Goal: Find specific page/section: Find specific page/section

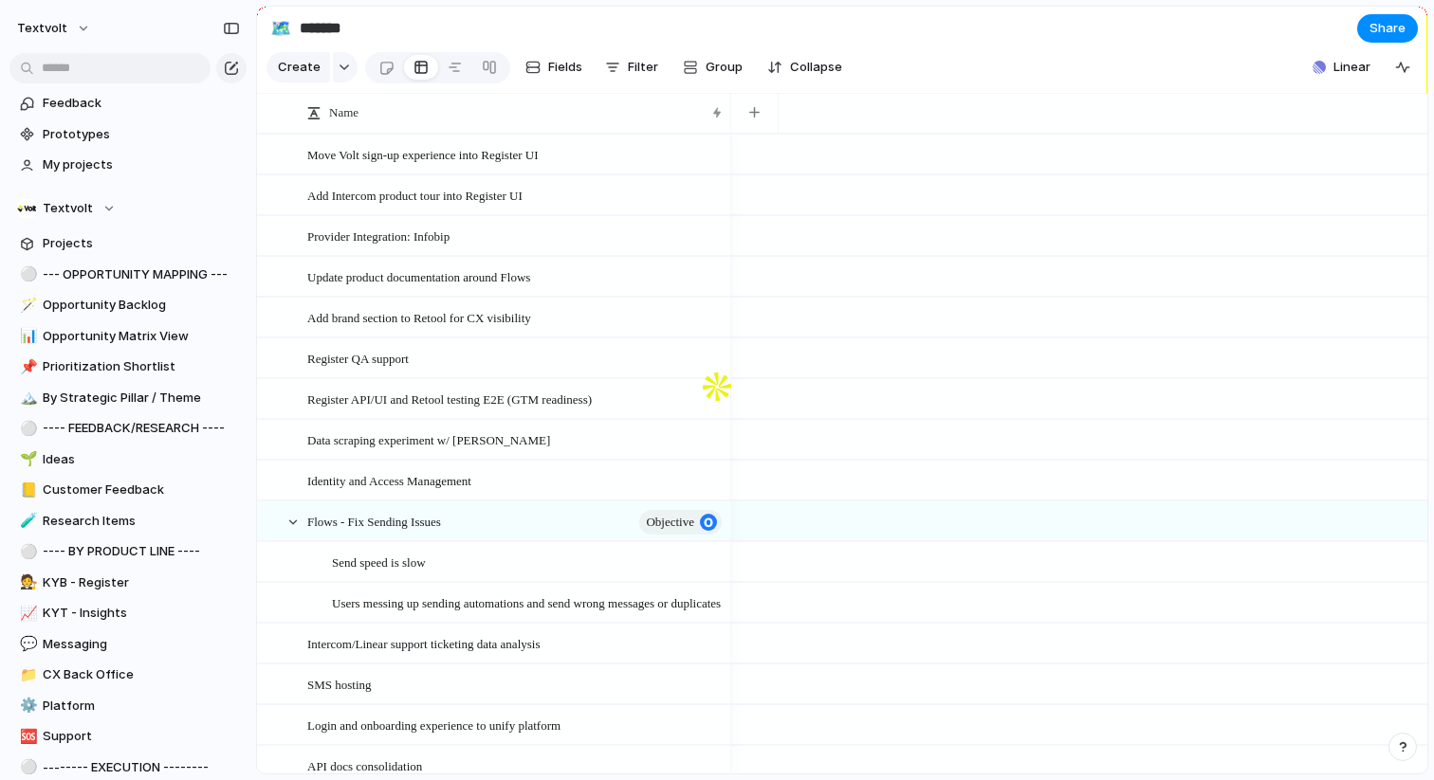
scroll to position [356, 0]
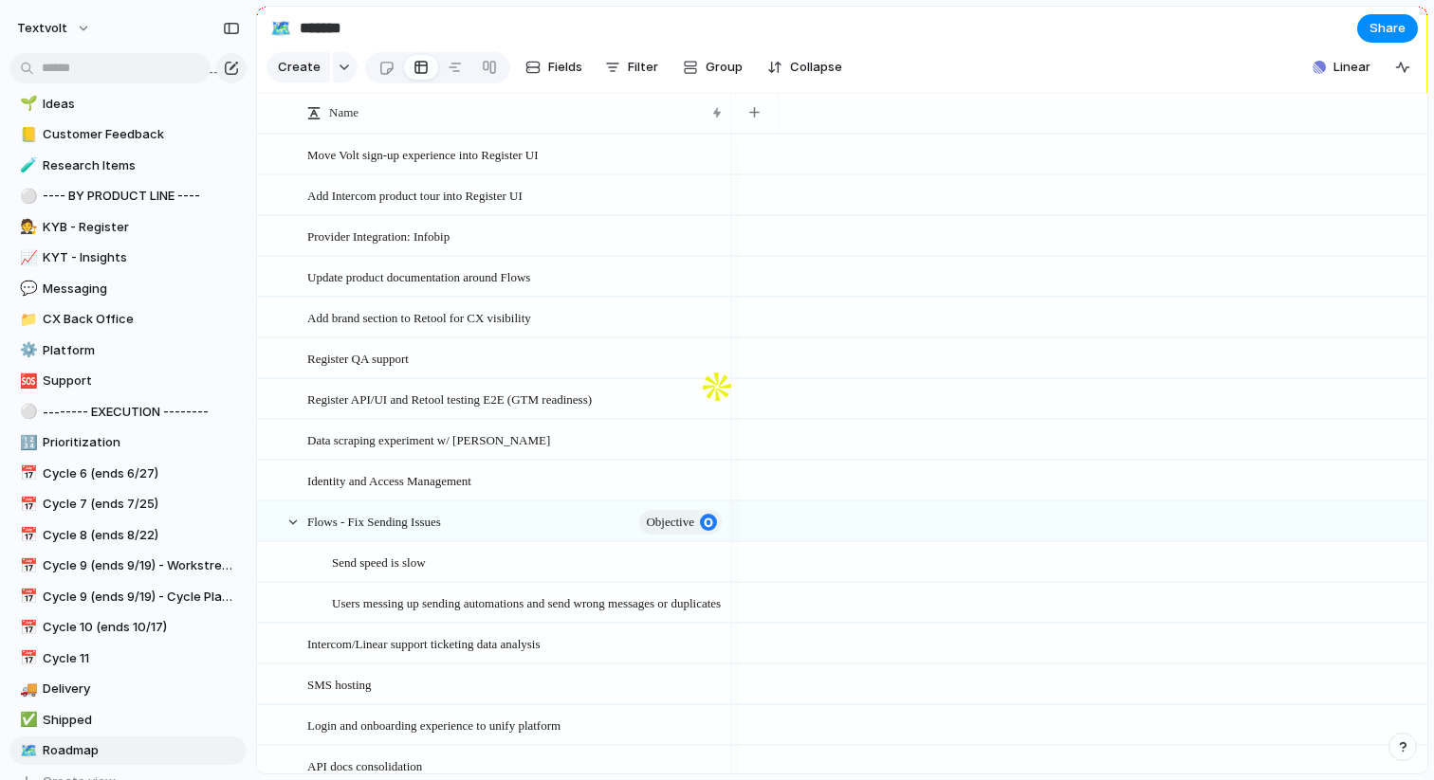
click at [85, 647] on div "Keep using Index You're approaching the free limit of 300 items Upgrade plan" at bounding box center [128, 710] width 256 height 127
click at [80, 654] on div "Keep using Index You're approaching the free limit of 300 items Upgrade plan" at bounding box center [128, 710] width 256 height 127
click at [71, 667] on div "Keep using Index You're approaching the free limit of 300 items Upgrade plan" at bounding box center [128, 710] width 256 height 127
click at [75, 657] on div "Keep using Index You're approaching the free limit of 300 items Upgrade plan" at bounding box center [128, 710] width 256 height 127
click at [74, 660] on div "Keep using Index You're approaching the free limit of 300 items Upgrade plan" at bounding box center [128, 710] width 256 height 127
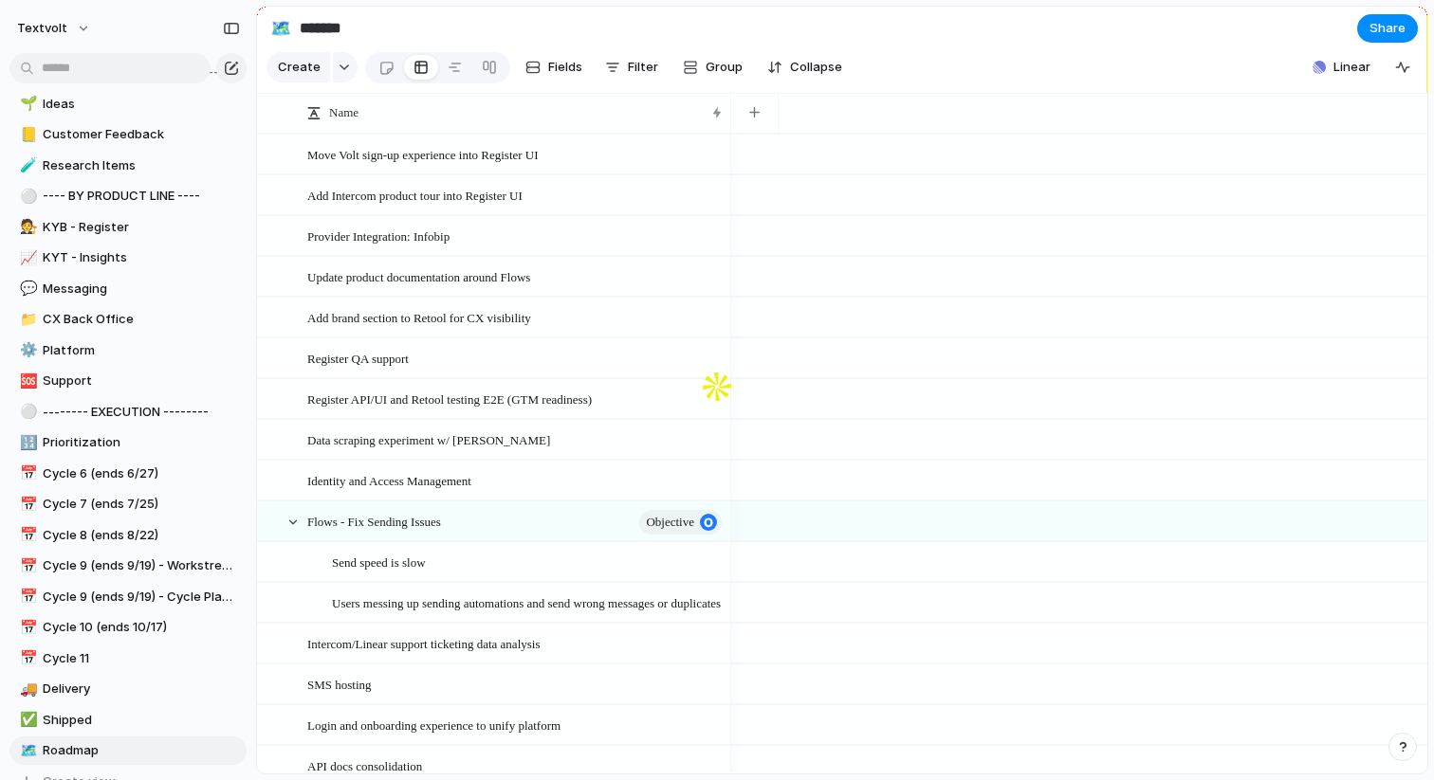
click at [81, 661] on div "Keep using Index You're approaching the free limit of 300 items Upgrade plan" at bounding box center [128, 710] width 256 height 127
click at [80, 632] on span "Cycle 10 (ends 10/17)" at bounding box center [141, 627] width 197 height 19
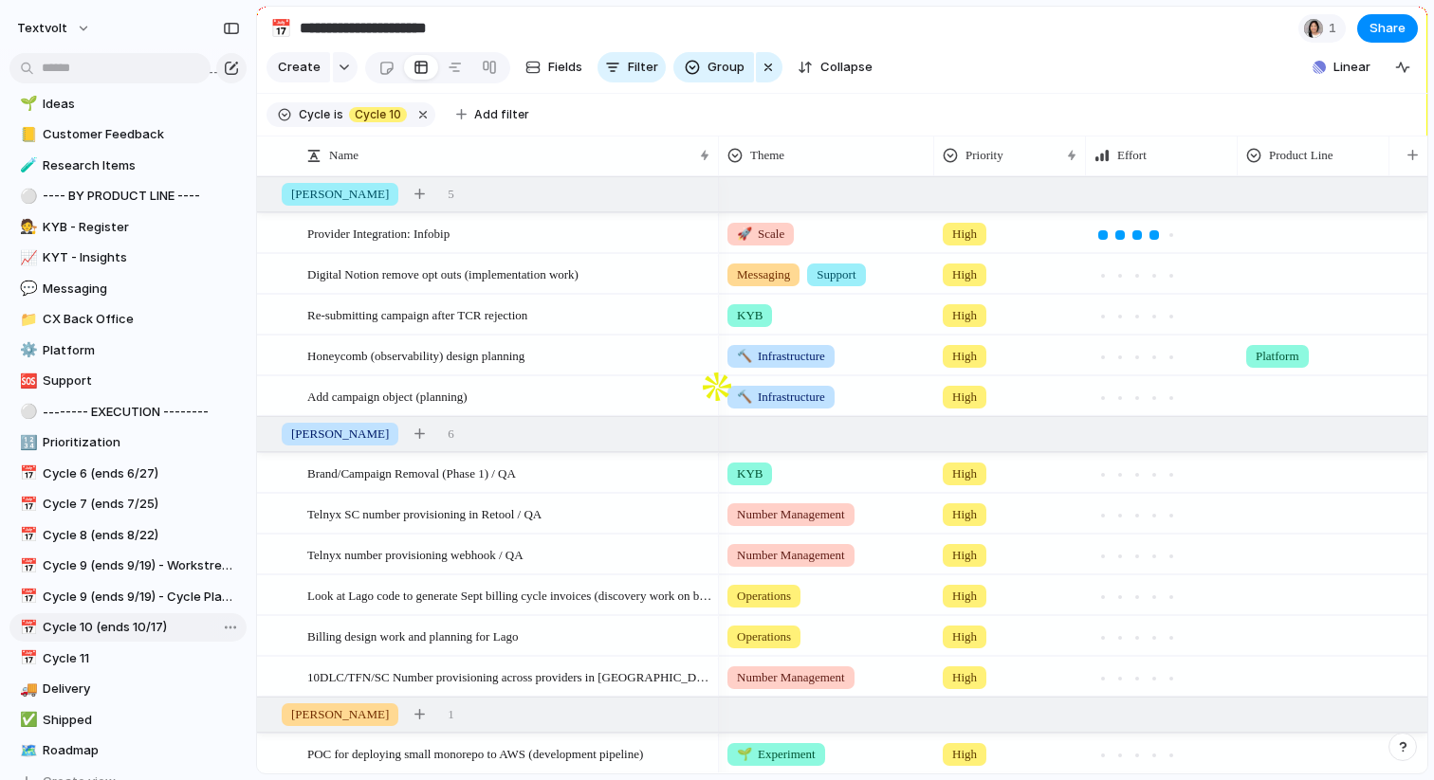
type input "**********"
